Goal: Navigation & Orientation: Find specific page/section

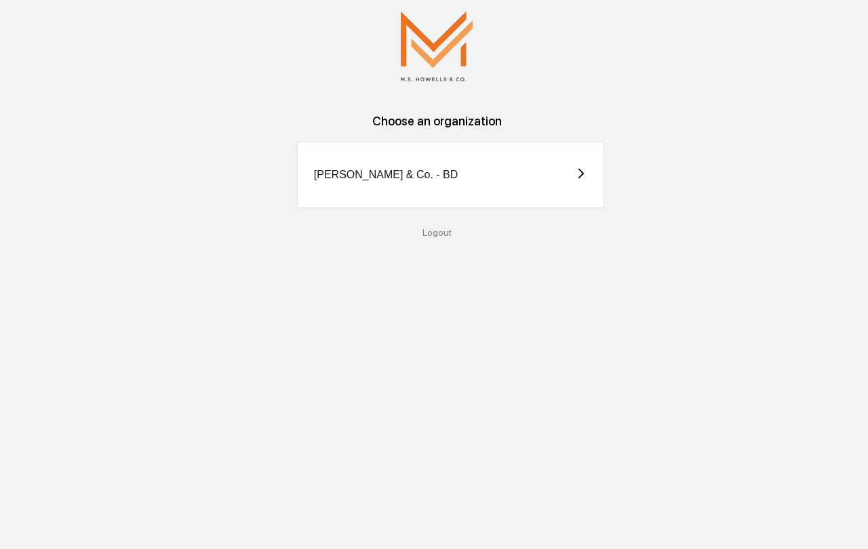
click at [373, 202] on div "[PERSON_NAME] & Co. - BD" at bounding box center [450, 175] width 307 height 66
